Goal: Transaction & Acquisition: Register for event/course

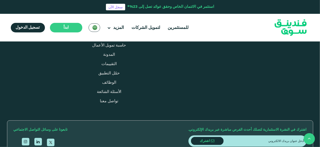
scroll to position [603, 0]
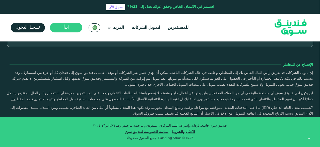
type tc-range-slider "4"
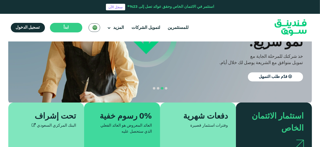
scroll to position [80, 0]
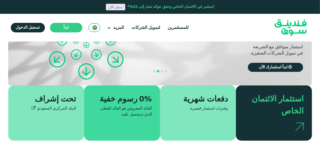
click at [119, 9] on link "سجل الآن" at bounding box center [115, 7] width 19 height 7
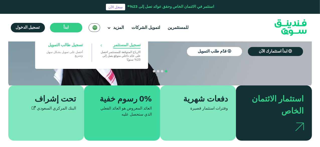
click at [117, 46] on span "تسجيل المستثمر" at bounding box center [126, 45] width 27 height 6
